Goal: Task Accomplishment & Management: Use online tool/utility

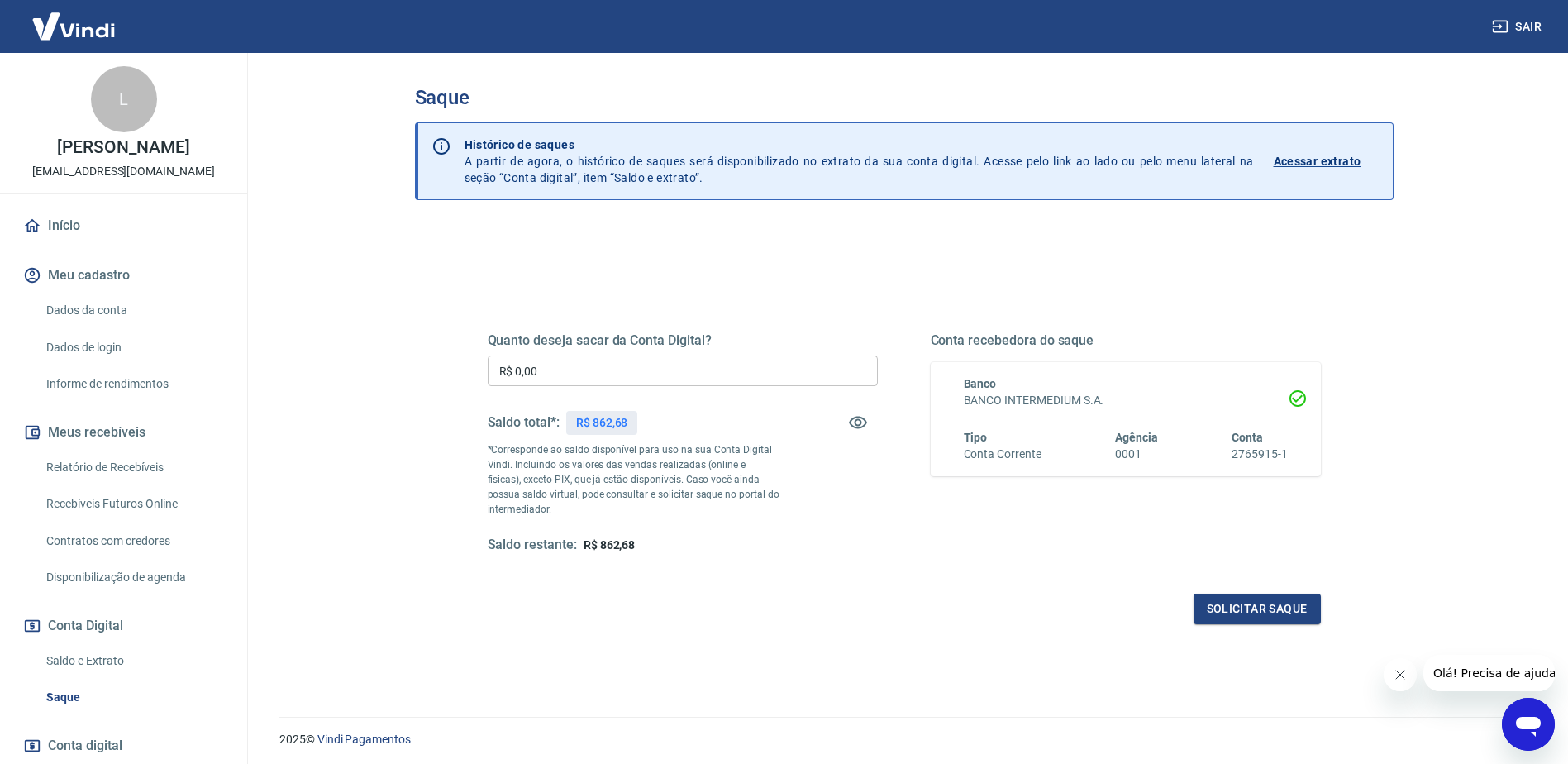
click at [610, 423] on p "R$ 862,68" at bounding box center [602, 423] width 52 height 17
copy p "862,68"
click at [558, 377] on input "R$ 0,00" at bounding box center [683, 371] width 391 height 31
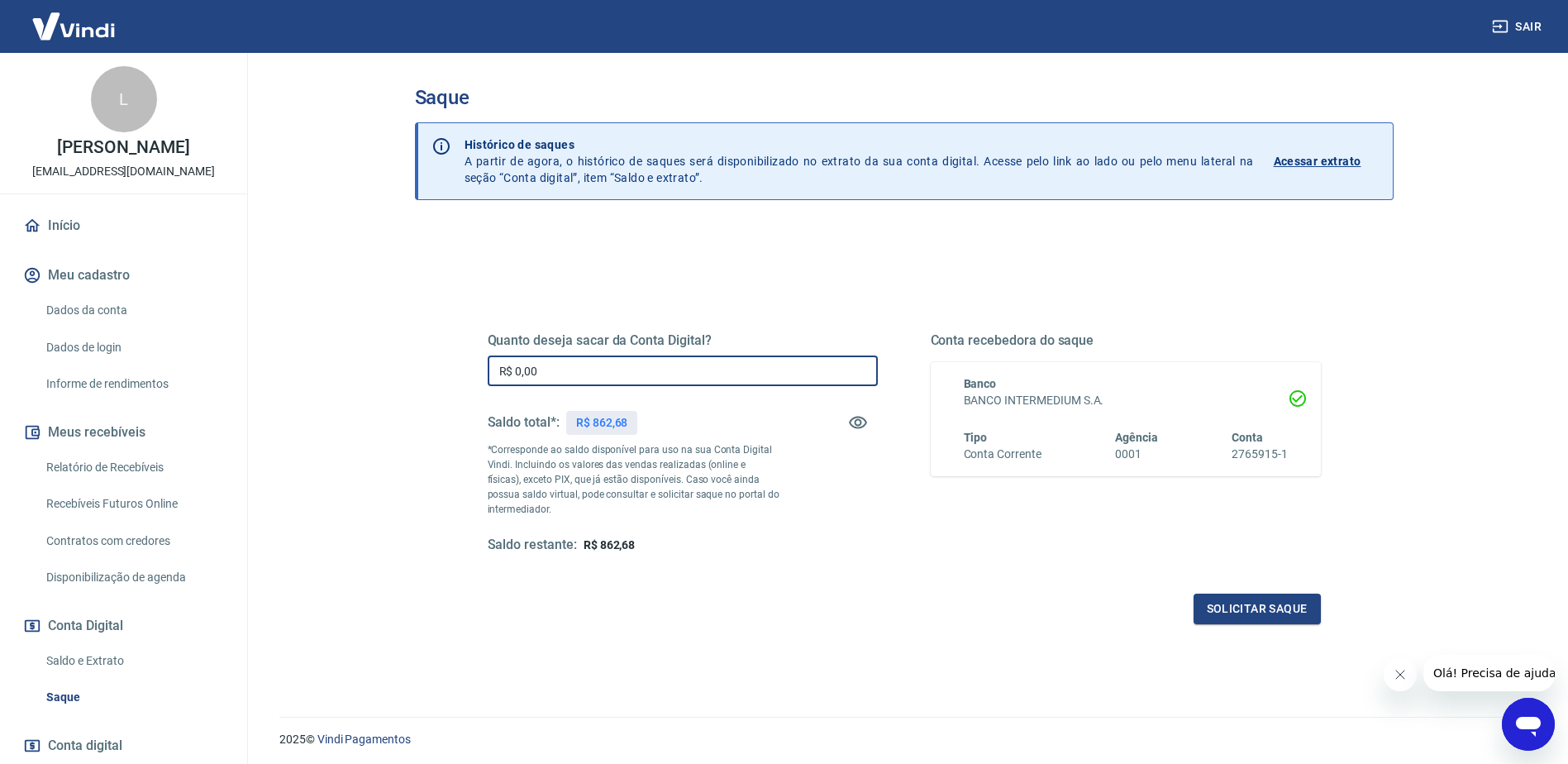
paste input "862,68"
type input "R$ 862,68"
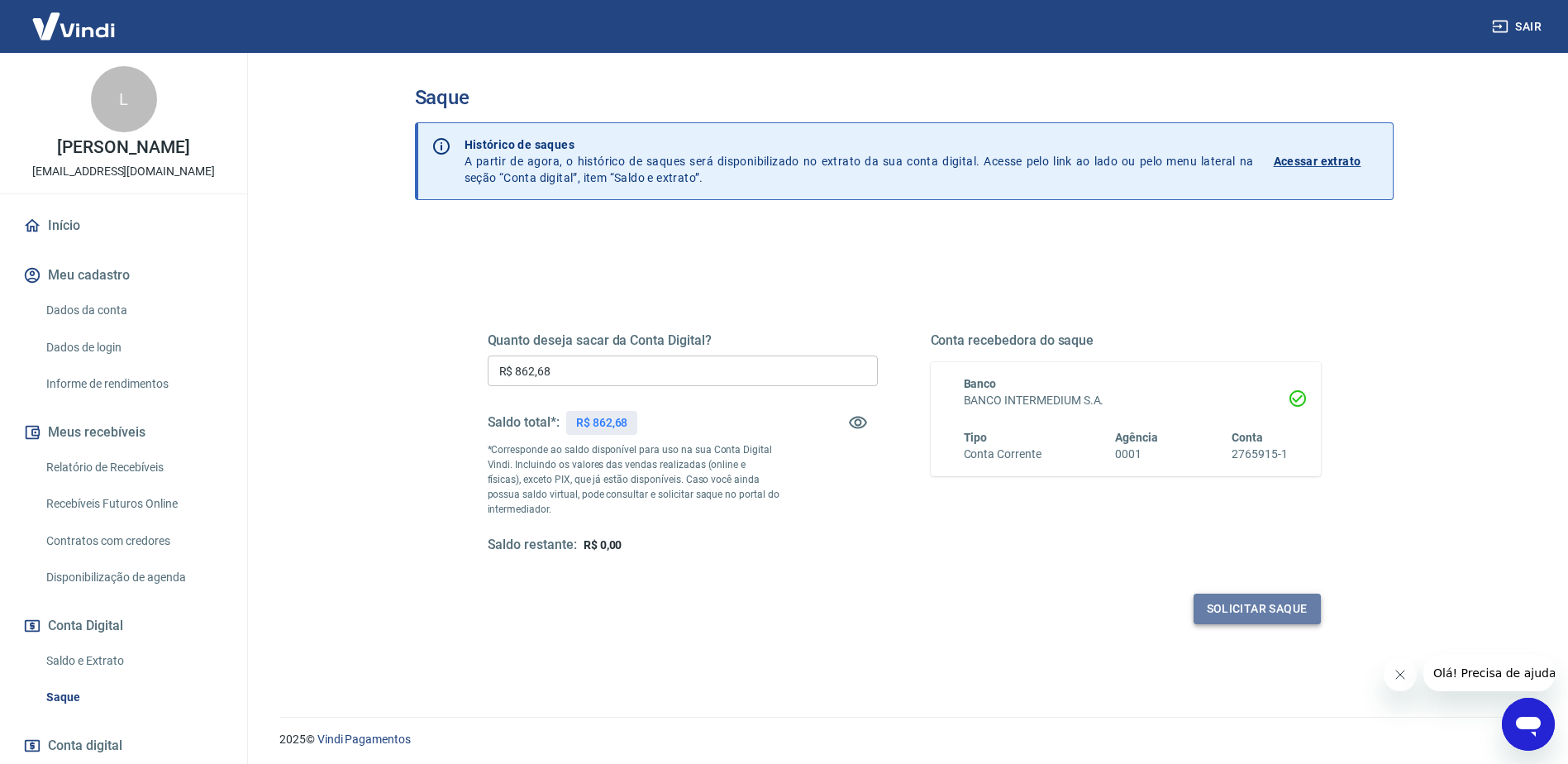
click at [1200, 610] on button "Solicitar saque" at bounding box center [1257, 609] width 127 height 31
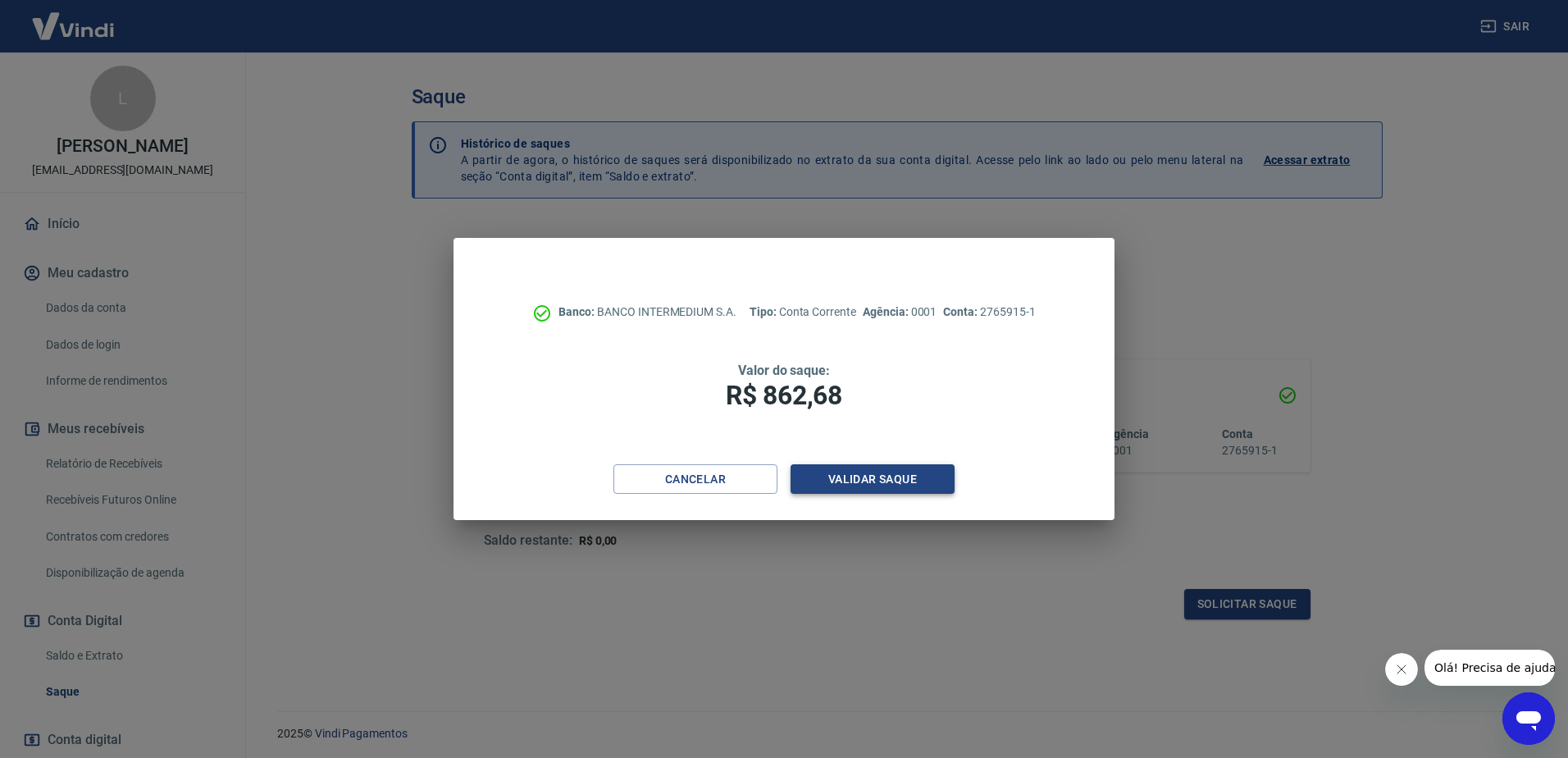
click at [858, 485] on button "Validar saque" at bounding box center [873, 480] width 164 height 30
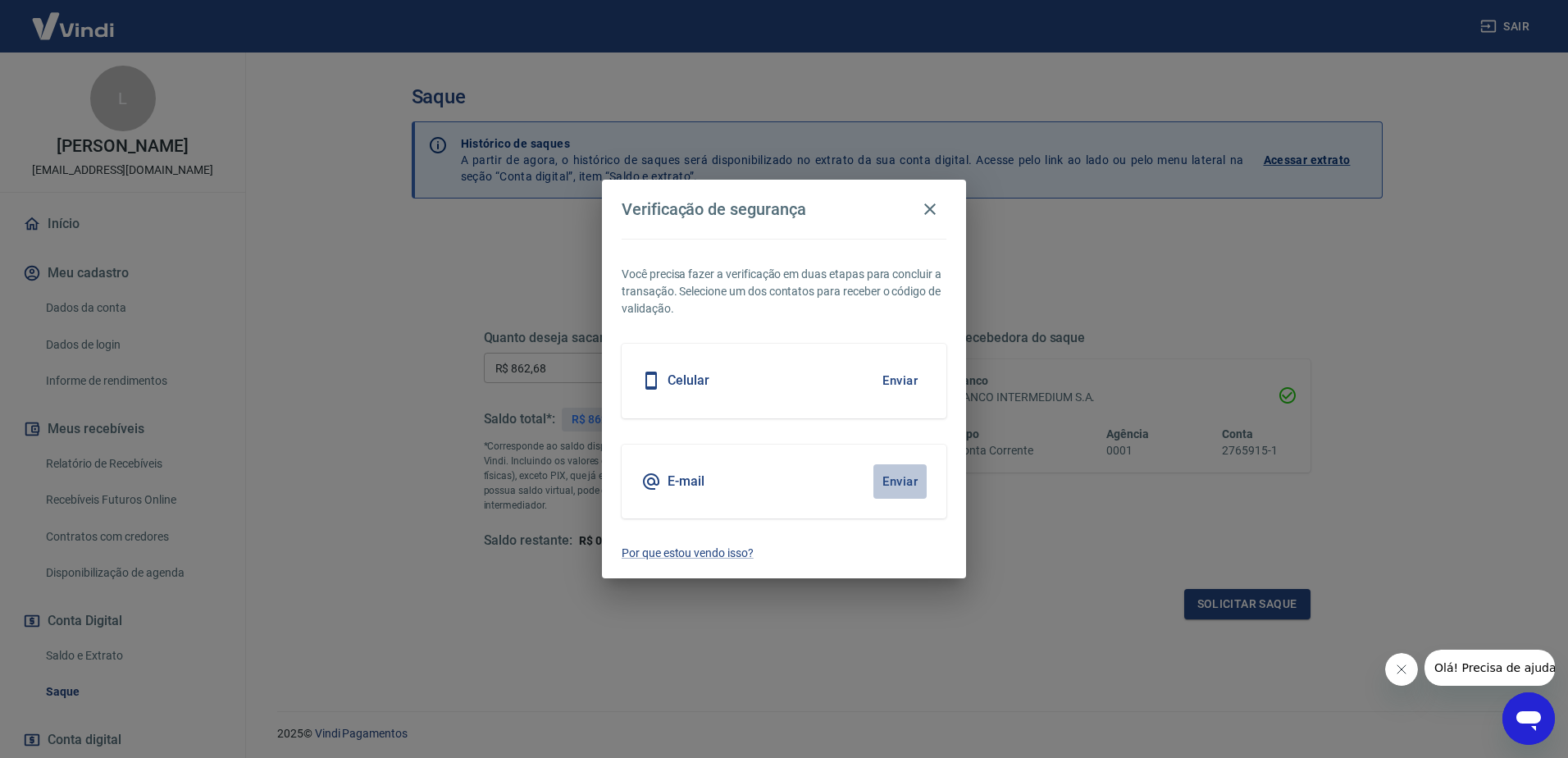
click at [902, 478] on button "Enviar" at bounding box center [899, 481] width 53 height 35
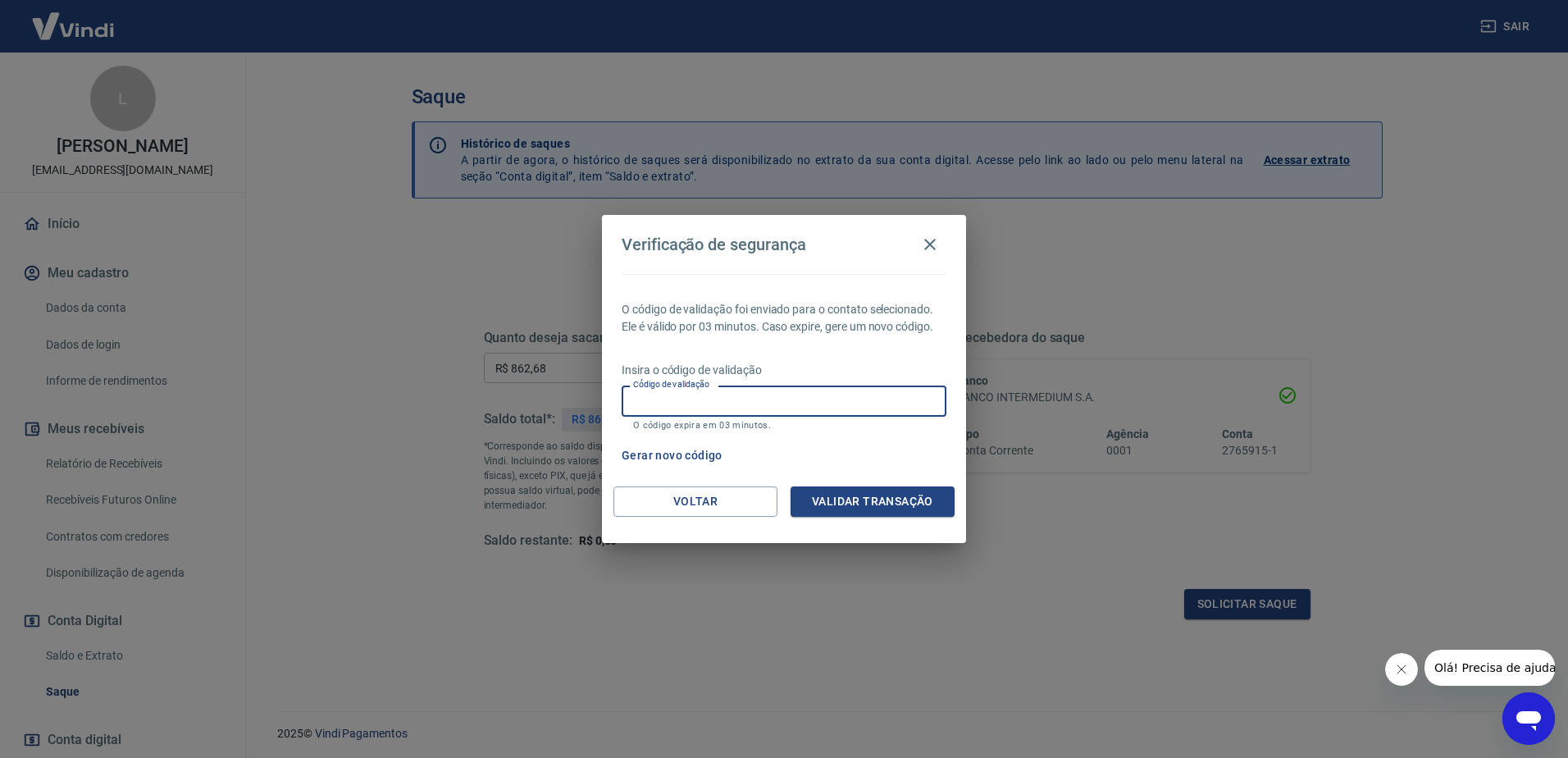
paste input "314733"
type input "314733"
click at [821, 513] on button "Validar transação" at bounding box center [873, 502] width 164 height 30
